Goal: Task Accomplishment & Management: Complete application form

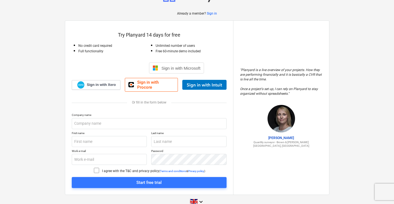
scroll to position [24, 0]
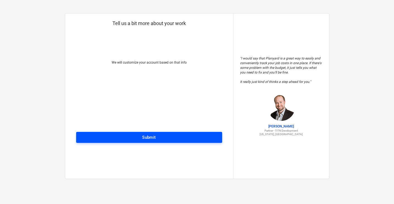
click at [166, 136] on span "Submit" at bounding box center [149, 137] width 134 height 7
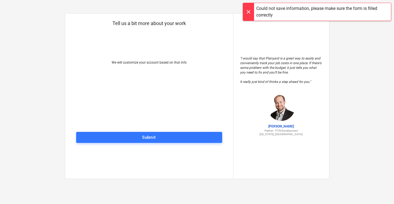
click at [149, 90] on p "We will customize your account based on that info" at bounding box center [149, 77] width 146 height 34
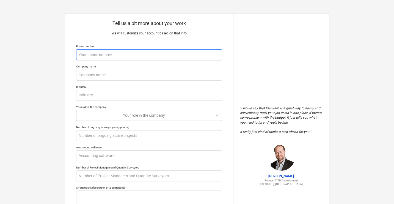
click at [133, 57] on input "text" at bounding box center [149, 54] width 146 height 11
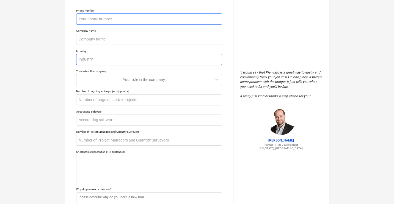
scroll to position [36, 0]
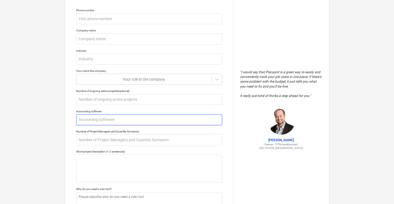
click at [112, 124] on input "text" at bounding box center [149, 119] width 146 height 11
type textarea "x"
type input "X"
type textarea "x"
type input "Xe"
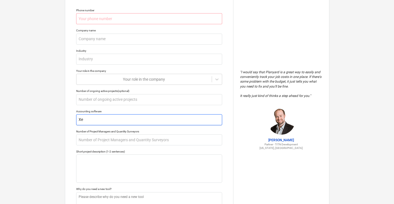
type textarea "x"
type input "Xer"
type textarea "x"
type input "Xero"
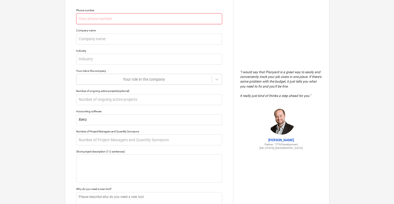
click at [115, 18] on input "text" at bounding box center [149, 18] width 146 height 11
type textarea "x"
type input "0"
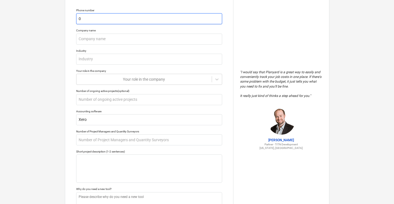
type textarea "x"
type input "07"
type textarea "x"
type input "077"
type textarea "x"
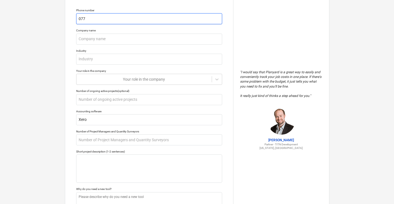
type input "0779"
type textarea "x"
type input "07795"
type textarea "x"
type input "077958"
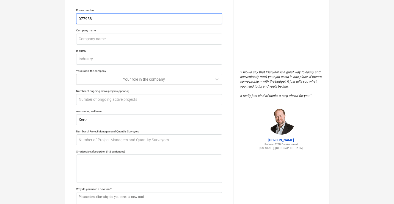
type textarea "x"
type input "0779581"
type textarea "x"
type input "07795817"
type textarea "x"
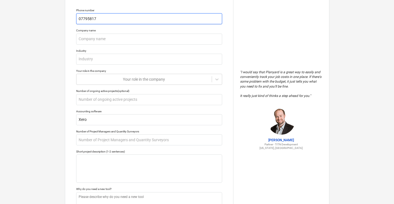
type input "077958175"
type textarea "x"
type input "0779581758"
type textarea "x"
type input "07795817584"
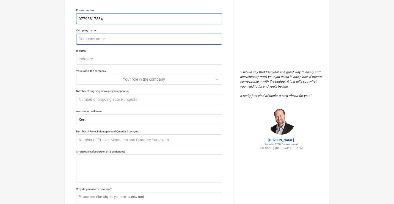
type textarea "x"
type input "C"
type textarea "x"
type input "Cl"
type textarea "x"
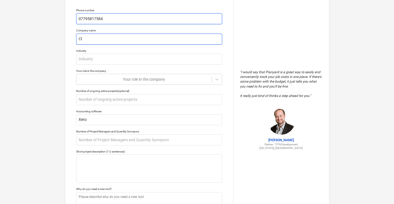
type input "Cle"
type textarea "x"
type input "[PERSON_NAME]"
type textarea "x"
type input "Clemi"
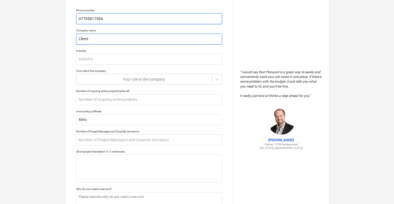
type textarea "x"
type input "Clemi"
type textarea "x"
type input "[PERSON_NAME]"
type textarea "x"
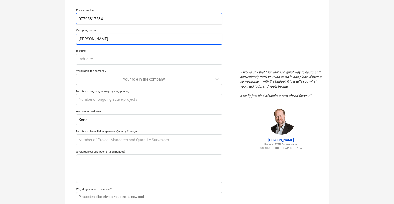
type input "Clemi Ha"
type textarea "x"
type input "[PERSON_NAME]"
type textarea "x"
type input "Clemi Hard"
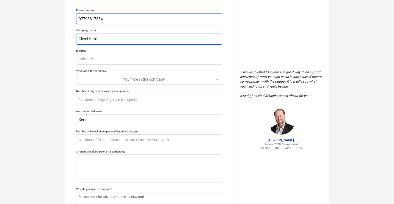
type textarea "x"
type input "[PERSON_NAME]"
type textarea "x"
type input "[PERSON_NAME]"
type textarea "x"
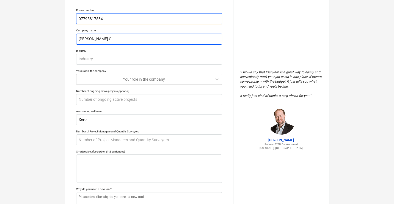
type input "[PERSON_NAME] Co"
type textarea "x"
type input "[PERSON_NAME]"
type textarea "x"
type input "[PERSON_NAME] Coin"
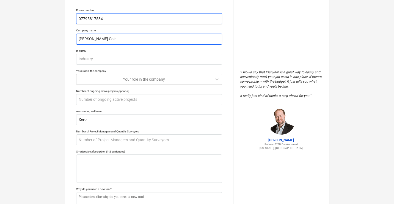
type textarea "x"
type input "[PERSON_NAME]"
type textarea "x"
type input "[PERSON_NAME] Co"
type textarea "x"
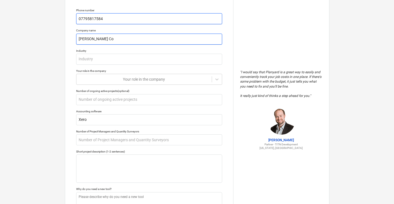
type input "[PERSON_NAME] Con"
type textarea "x"
type input "[PERSON_NAME] Cons"
type textarea "x"
type input "[PERSON_NAME]"
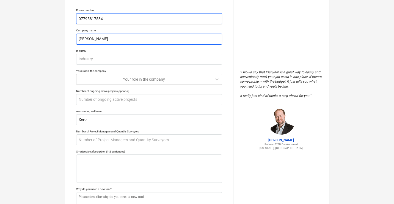
type textarea "x"
type input "[PERSON_NAME] Consul"
type textarea "x"
type input "[PERSON_NAME] Consulti"
type textarea "x"
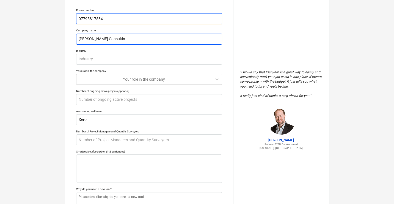
type input "[PERSON_NAME] Consulting"
type textarea "x"
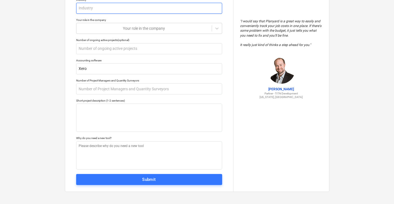
scroll to position [88, 0]
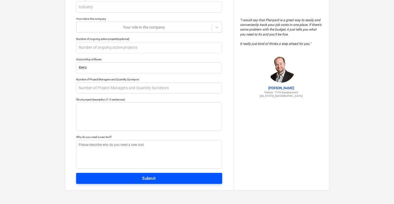
type input "[PERSON_NAME] Consulting"
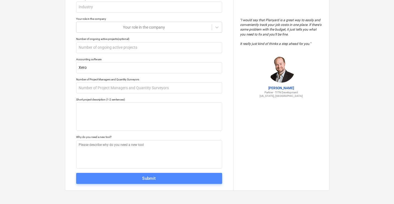
click at [127, 177] on span "Submit" at bounding box center [149, 178] width 134 height 7
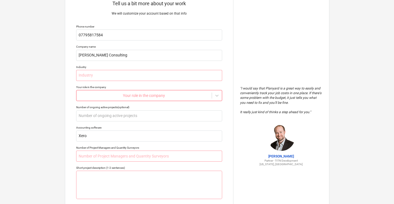
scroll to position [13, 0]
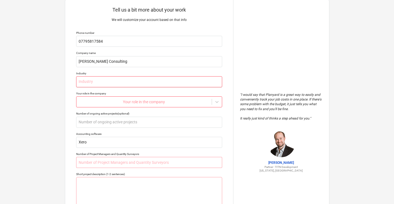
click at [126, 81] on input "text" at bounding box center [149, 81] width 146 height 11
type textarea "x"
type input "C"
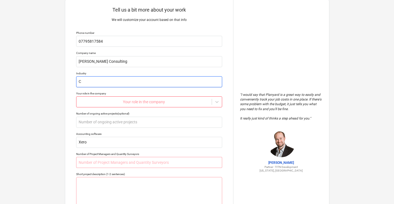
type textarea "x"
type input "Co"
type textarea "x"
type input "Con"
type textarea "x"
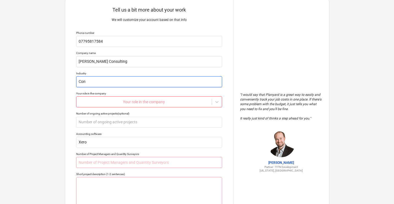
type input "Cons"
type textarea "x"
type input "Consu"
type textarea "x"
type input "Consul"
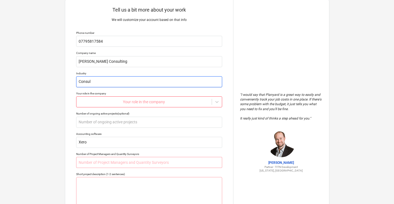
type textarea "x"
type input "Consult"
type textarea "x"
type input "Consulti"
type textarea "x"
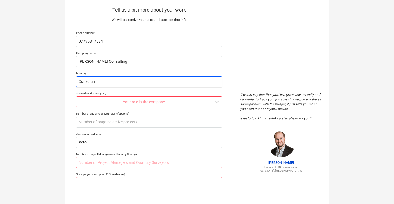
type input "Consulting"
type textarea "x"
type input "Consulting"
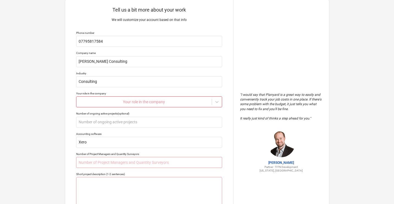
click at [151, 102] on div at bounding box center [144, 102] width 130 height 6
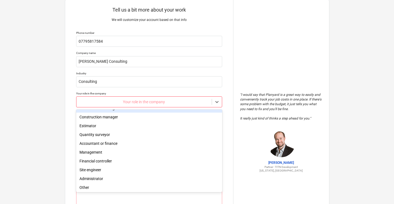
scroll to position [18, 0]
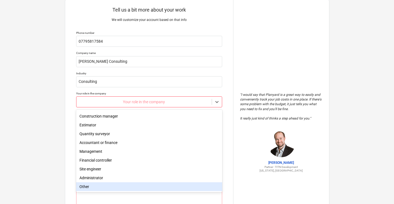
click at [100, 183] on div "Other" at bounding box center [149, 186] width 146 height 9
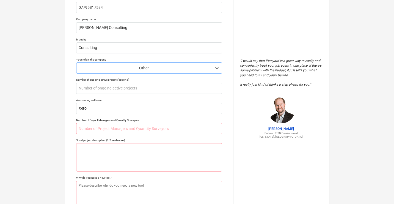
scroll to position [49, 0]
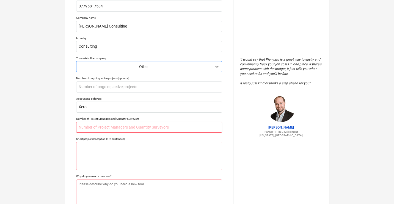
click at [130, 131] on input "text" at bounding box center [149, 127] width 146 height 11
type textarea "x"
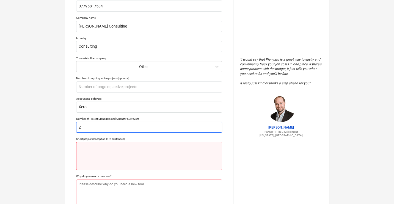
type input "2"
click at [130, 148] on textarea at bounding box center [149, 156] width 146 height 28
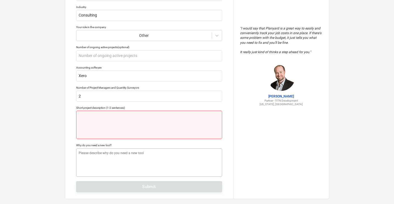
scroll to position [80, 0]
type textarea "x"
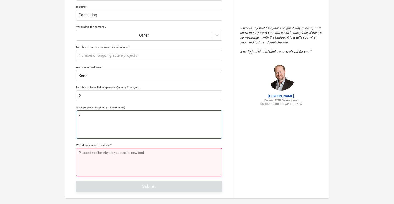
type textarea "x"
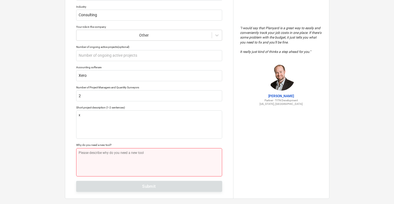
type textarea "x"
click at [128, 160] on textarea at bounding box center [149, 162] width 146 height 28
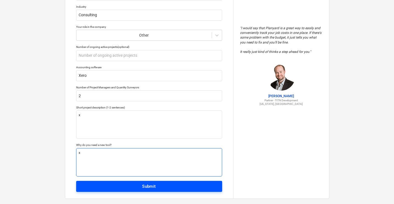
type textarea "x"
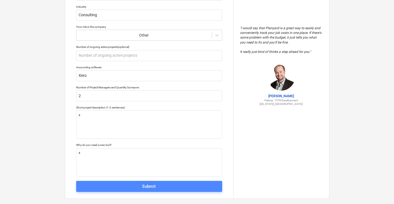
click at [130, 184] on span "Submit" at bounding box center [149, 186] width 134 height 7
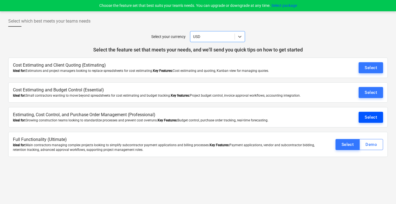
click at [370, 116] on div "Select" at bounding box center [371, 117] width 12 height 7
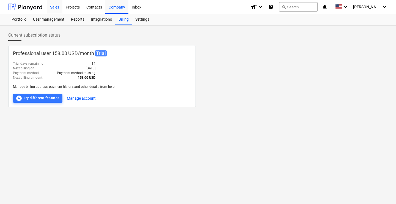
click at [54, 6] on div "Sales" at bounding box center [55, 7] width 16 height 14
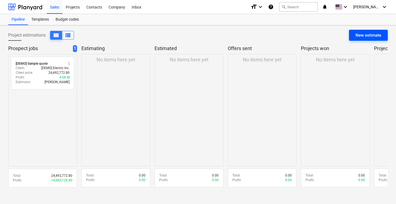
click at [375, 37] on div "New estimate" at bounding box center [369, 35] width 26 height 7
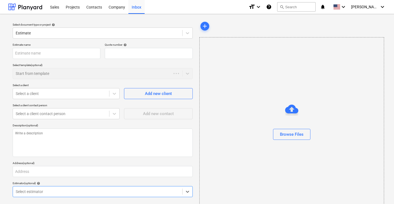
type textarea "x"
type input "QU-0001"
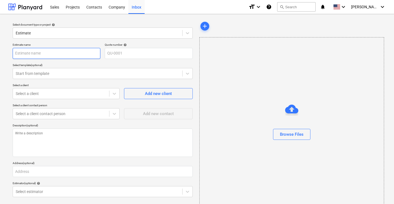
click at [56, 56] on input "text" at bounding box center [57, 53] width 88 height 11
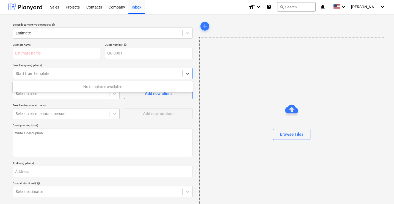
click at [58, 76] on div at bounding box center [98, 74] width 164 height 6
click at [57, 74] on div at bounding box center [98, 74] width 164 height 6
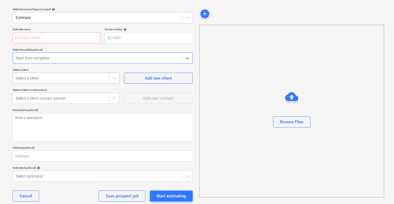
scroll to position [26, 0]
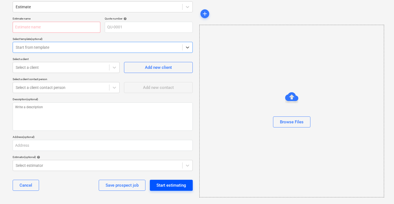
click at [187, 182] on button "Start estimating" at bounding box center [171, 185] width 43 height 11
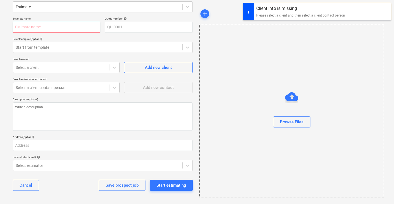
click at [65, 25] on input "text" at bounding box center [57, 27] width 88 height 11
type textarea "x"
type input "T"
type textarea "x"
type input "Te"
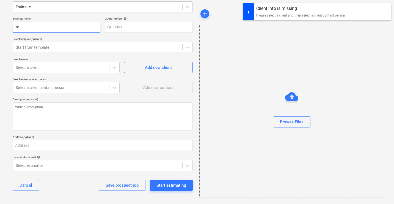
type textarea "x"
type input "Tes"
type textarea "x"
type input "Test"
type textarea "x"
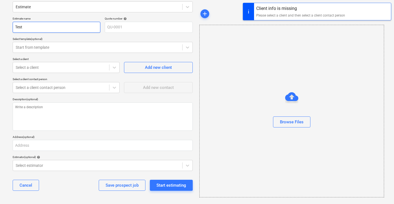
type input "Test"
type textarea "x"
type input "Test E"
type textarea "x"
type input "Test Es"
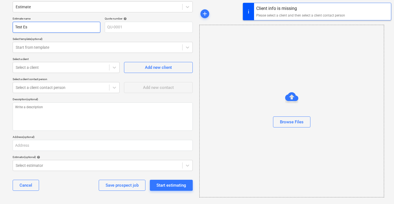
type textarea "x"
type input "Test Est"
type textarea "x"
type input "Test Esti"
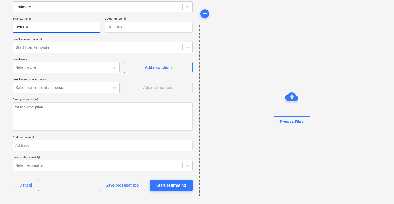
type textarea "x"
type input "Test Estia"
type textarea "x"
type input "Test Estiat"
type textarea "x"
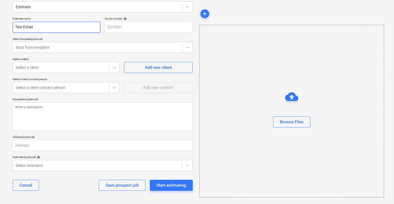
type input "Test Estia"
type textarea "x"
type input "Test Esti"
type textarea "x"
type input "Test Estim"
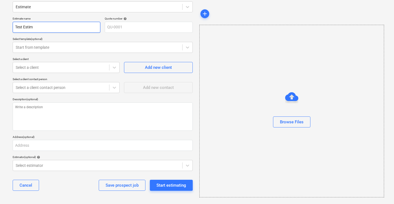
type textarea "x"
type input "Test Estima"
type textarea "x"
type input "Test Estima6"
type textarea "x"
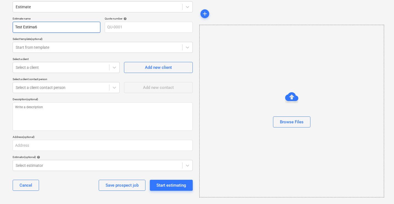
type input "Test Estima6e"
type textarea "x"
type input "Test Estima6"
type textarea "x"
type input "Test Estima"
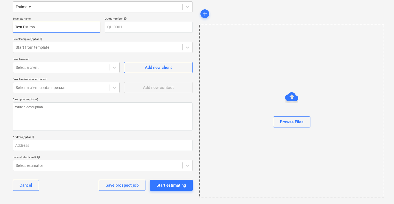
type textarea "x"
type input "Test Estimat"
type textarea "x"
type input "Test Estimate"
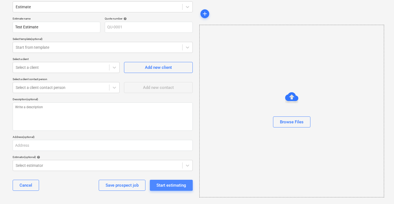
click at [166, 184] on div "Start estimating" at bounding box center [172, 185] width 30 height 7
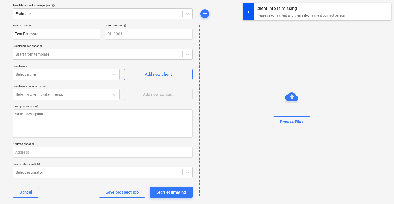
scroll to position [8, 0]
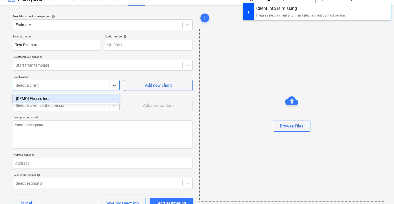
click at [112, 86] on icon at bounding box center [115, 86] width 6 height 6
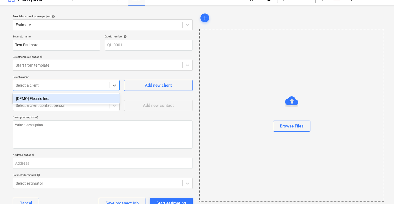
click at [80, 97] on div "[DEMO] Electric Inc." at bounding box center [66, 98] width 107 height 9
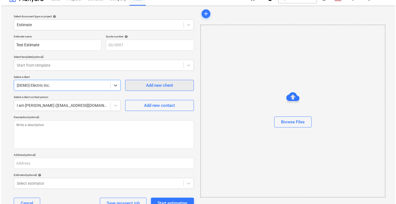
scroll to position [26, 0]
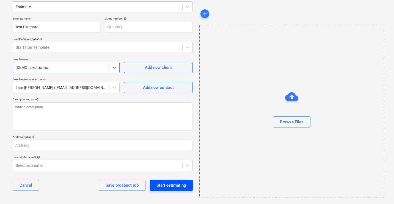
click at [171, 186] on div "Start estimating" at bounding box center [172, 185] width 30 height 7
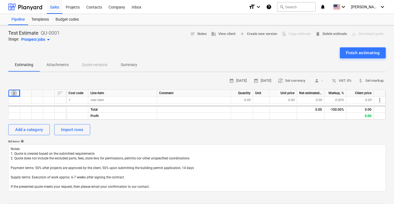
click at [15, 93] on span "keyboard_arrow_right" at bounding box center [14, 93] width 7 height 7
type textarea "x"
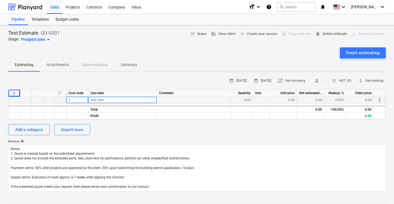
click at [100, 100] on span "new item" at bounding box center [97, 100] width 13 height 4
type input "Landscaping"
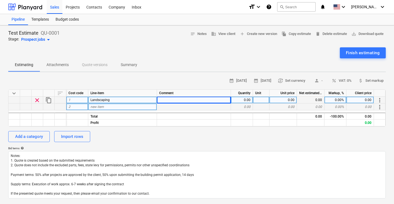
click at [113, 105] on div "new item" at bounding box center [122, 107] width 69 height 7
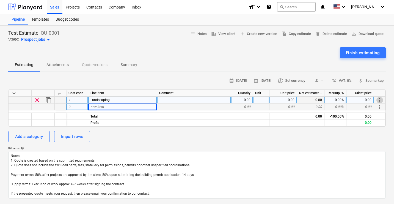
click at [379, 100] on span "more_vert" at bounding box center [380, 100] width 7 height 7
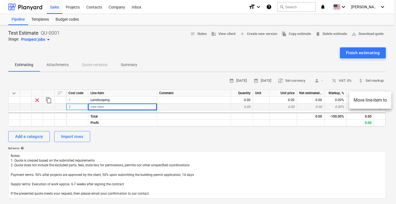
click at [364, 98] on li "Move line-item to" at bounding box center [371, 100] width 42 height 13
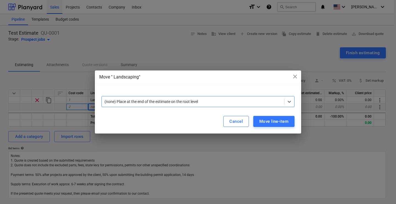
click at [246, 100] on div at bounding box center [193, 102] width 177 height 6
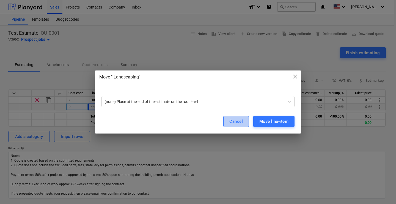
click at [237, 120] on div "Cancel" at bounding box center [236, 121] width 13 height 7
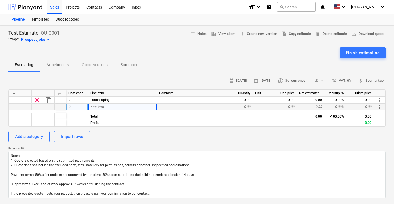
click at [172, 143] on div "calendar_month [DATE] calendar_month [DATE] currency_exchange Set currency pers…" at bounding box center [197, 138] width 378 height 122
click at [123, 64] on p "Summary" at bounding box center [129, 65] width 17 height 6
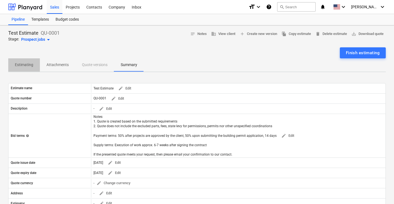
click at [20, 63] on p "Estimating" at bounding box center [24, 65] width 18 height 6
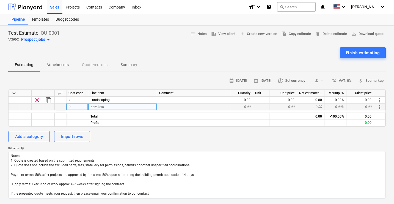
click at [101, 107] on span "new item" at bounding box center [97, 107] width 13 height 4
click at [74, 106] on div "2" at bounding box center [77, 107] width 22 height 7
click at [102, 107] on span "new item" at bounding box center [97, 107] width 13 height 4
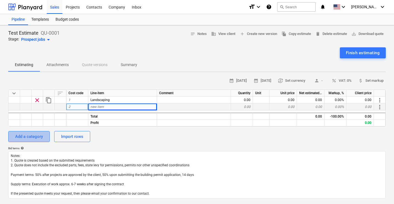
click at [32, 134] on div "Add a category" at bounding box center [29, 136] width 28 height 7
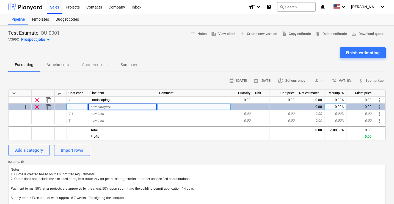
click at [111, 106] on div "new category" at bounding box center [122, 107] width 69 height 7
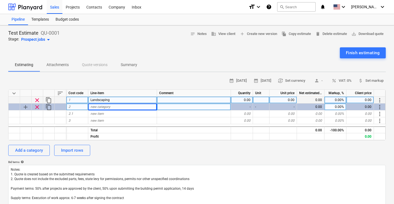
click at [195, 98] on div at bounding box center [194, 100] width 74 height 7
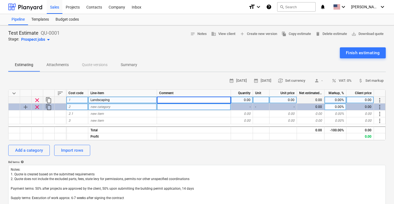
click at [53, 66] on p "Attachments" at bounding box center [58, 65] width 22 height 6
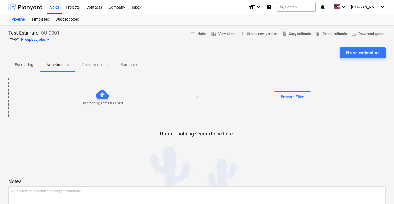
click at [28, 65] on p "Estimating" at bounding box center [24, 65] width 18 height 6
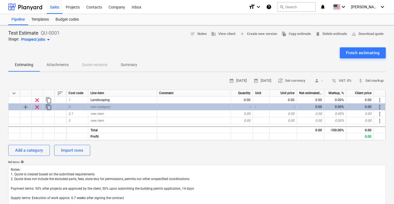
type textarea "x"
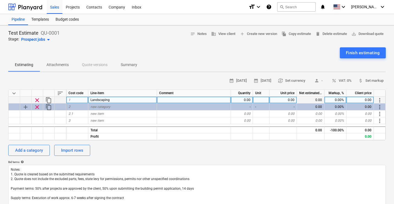
click at [245, 97] on div "0.00" at bounding box center [242, 100] width 22 height 7
type input "1"
type textarea "x"
click at [265, 100] on div at bounding box center [261, 100] width 17 height 7
click at [279, 101] on div "0.00" at bounding box center [284, 100] width 28 height 7
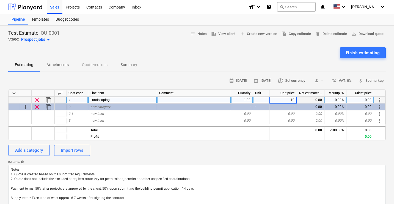
type input "100"
type textarea "x"
click at [339, 100] on div "0.00%" at bounding box center [336, 100] width 22 height 7
click at [346, 78] on span "percent VAT: 0%" at bounding box center [342, 81] width 20 height 6
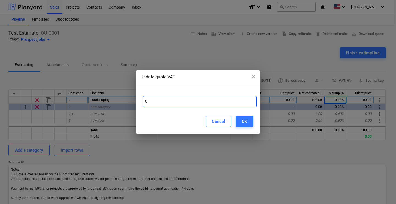
click at [145, 101] on input "0" at bounding box center [200, 101] width 114 height 11
type input "20"
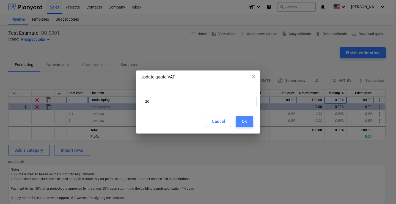
click at [247, 122] on div "OK" at bounding box center [245, 121] width 6 height 7
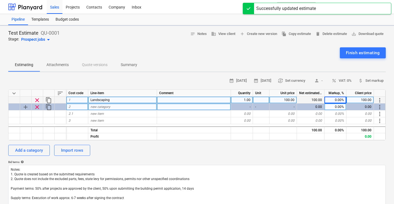
type textarea "x"
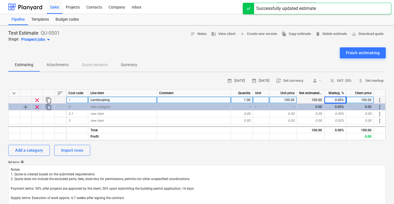
click at [339, 99] on div "0.00%" at bounding box center [336, 100] width 22 height 7
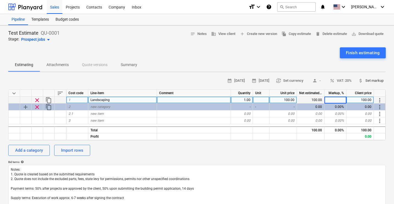
click at [368, 82] on span "attach_money Set markup" at bounding box center [371, 81] width 25 height 6
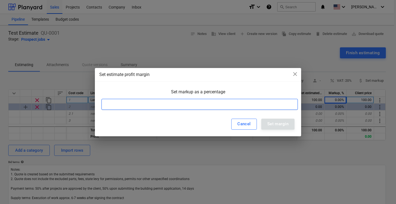
click at [223, 107] on input at bounding box center [200, 104] width 197 height 11
type input "20"
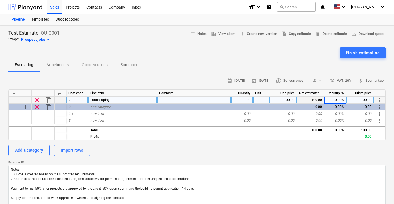
click at [337, 100] on div "0.00%" at bounding box center [336, 100] width 22 height 7
type input "20"
click at [332, 99] on div "0.00%" at bounding box center [336, 100] width 22 height 7
type input "20"
click at [68, 21] on div "Budget codes" at bounding box center [67, 19] width 30 height 11
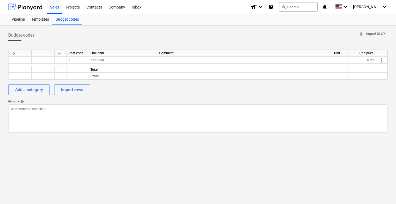
click at [13, 55] on span "keyboard_arrow_right" at bounding box center [14, 53] width 7 height 7
click at [20, 20] on div "Pipeline" at bounding box center [18, 19] width 20 height 11
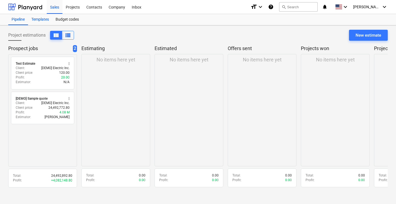
click at [36, 19] on div "Templates" at bounding box center [40, 19] width 24 height 11
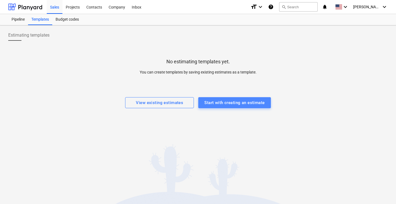
click at [230, 105] on div "Start with creating an estimate" at bounding box center [235, 102] width 60 height 7
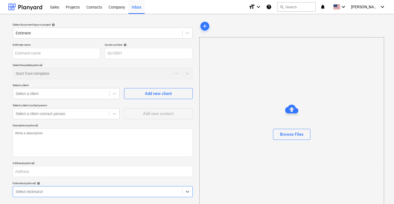
type textarea "x"
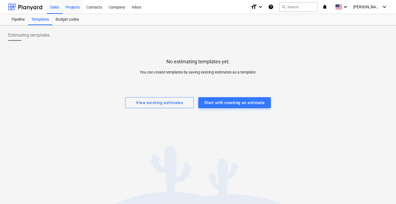
click at [74, 5] on div "Projects" at bounding box center [72, 7] width 21 height 14
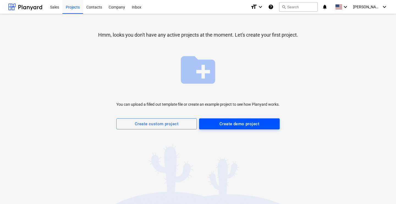
click at [229, 125] on div "Create demo project" at bounding box center [240, 123] width 40 height 7
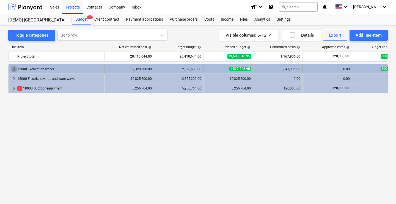
click at [13, 67] on span "keyboard_arrow_right" at bounding box center [14, 69] width 7 height 7
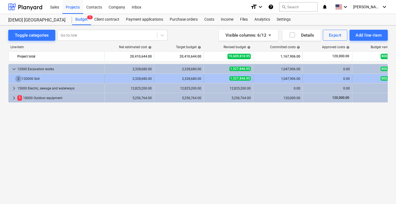
click at [18, 78] on span "keyboard_arrow_right" at bounding box center [18, 78] width 7 height 7
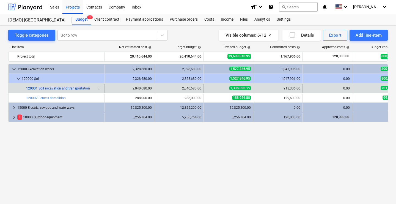
click at [60, 88] on link "120001 Soil excavation and transportation" at bounding box center [58, 88] width 64 height 4
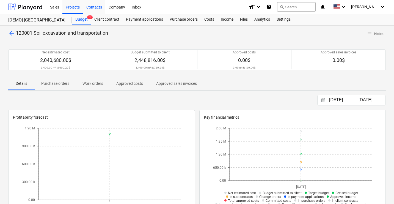
click at [95, 6] on div "Contacts" at bounding box center [94, 7] width 22 height 14
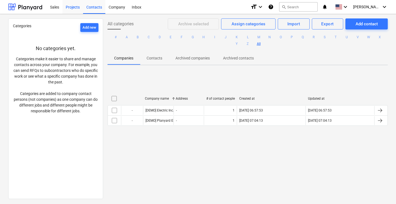
click at [76, 11] on div "Projects" at bounding box center [72, 7] width 21 height 14
